Goal: Task Accomplishment & Management: Manage account settings

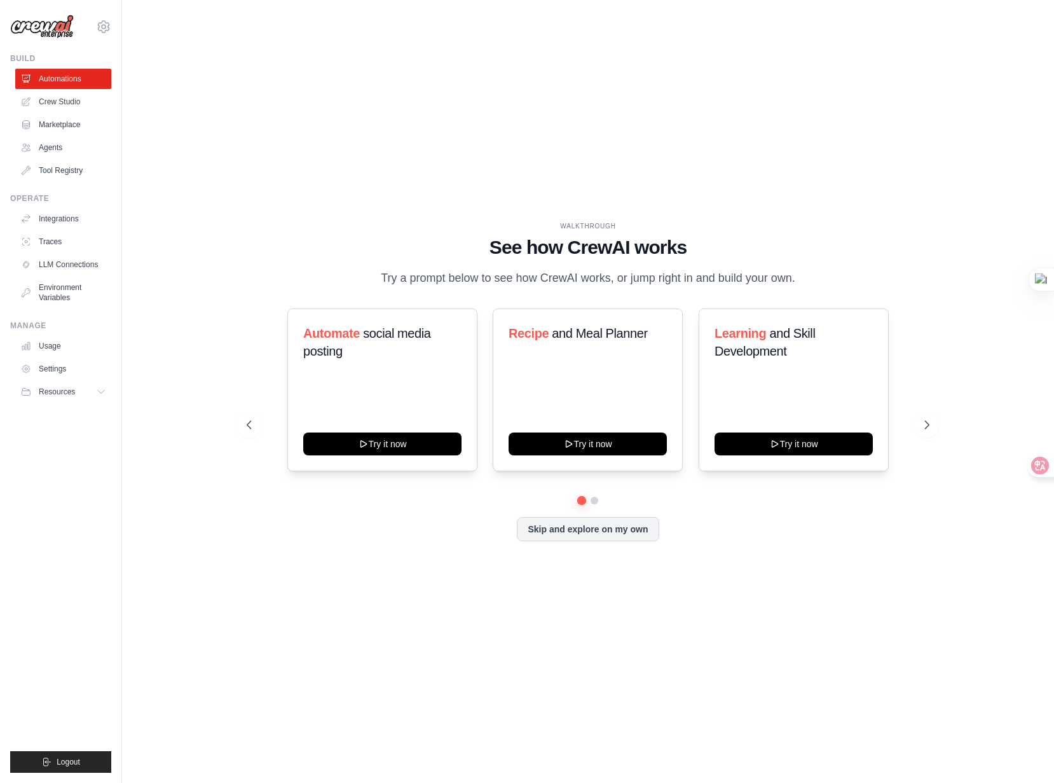
click at [207, 109] on div "WALKTHROUGH See how [PERSON_NAME] works Try a prompt below to see how [PERSON_N…" at bounding box center [587, 391] width 891 height 757
click at [61, 370] on link "Settings" at bounding box center [65, 369] width 96 height 20
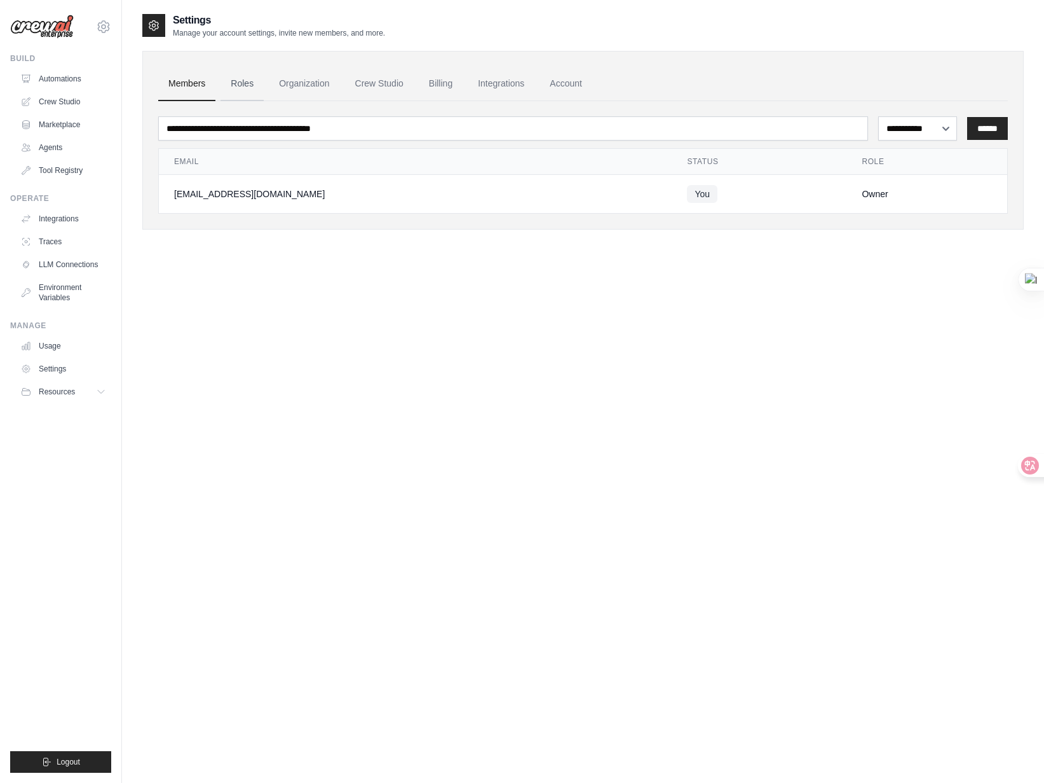
click at [246, 88] on link "Roles" at bounding box center [242, 84] width 43 height 34
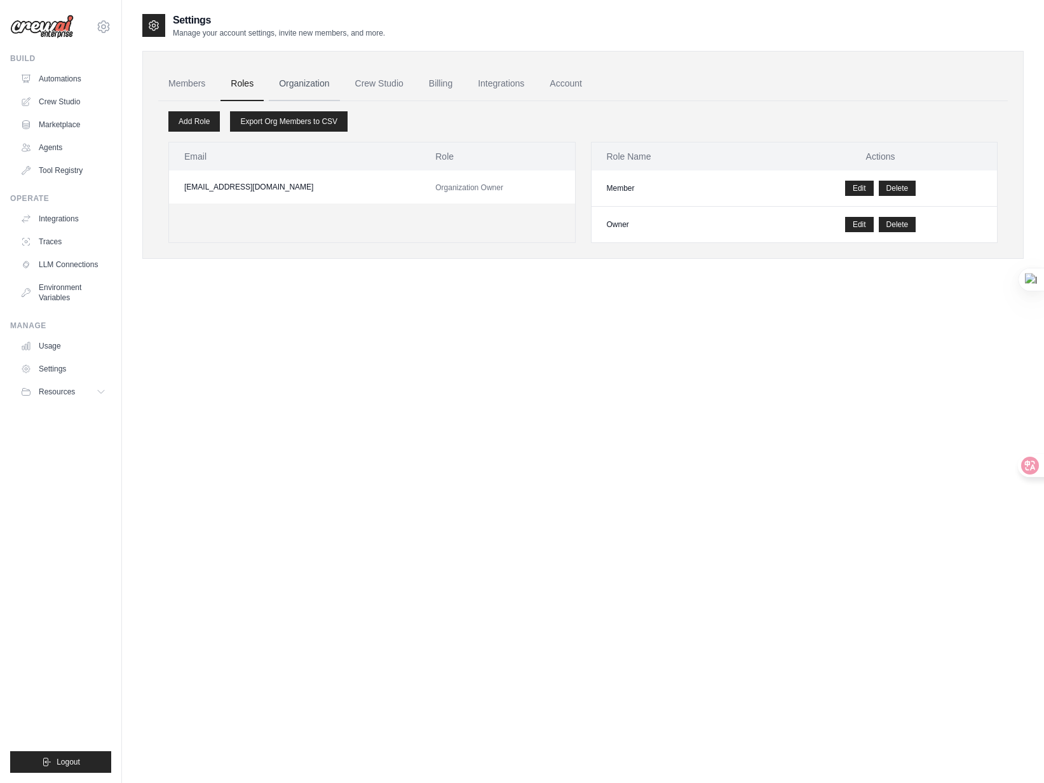
click at [336, 88] on link "Organization" at bounding box center [304, 84] width 71 height 34
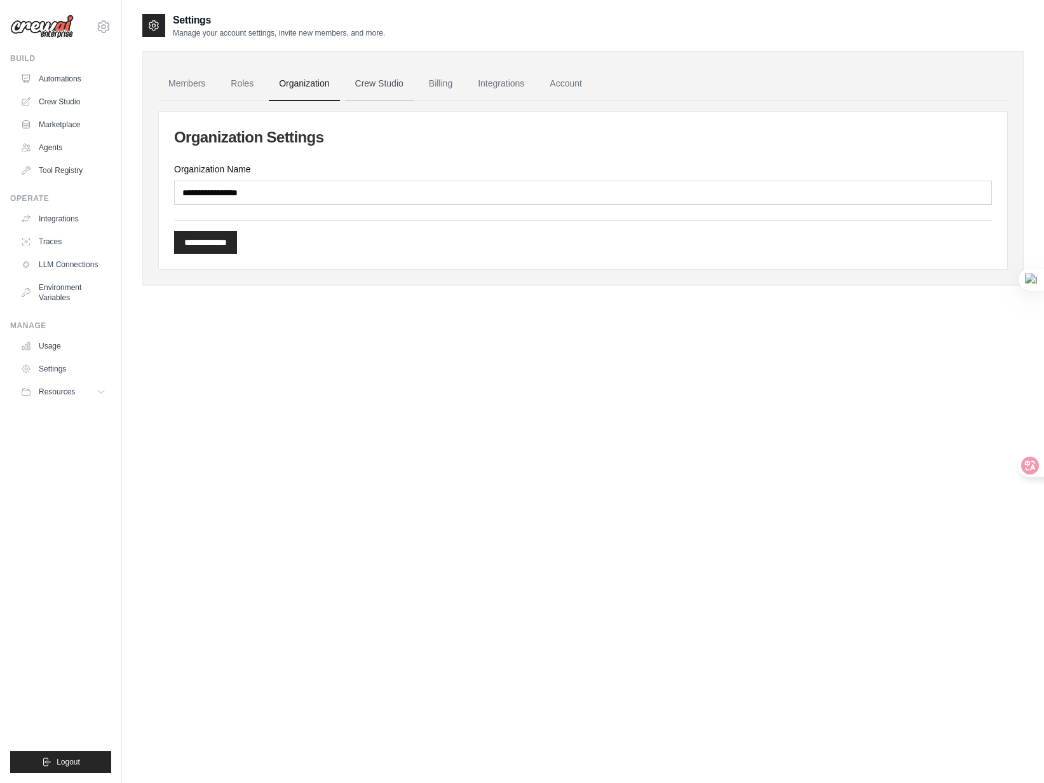
click at [398, 87] on link "Crew Studio" at bounding box center [379, 84] width 69 height 34
